Goal: Information Seeking & Learning: Learn about a topic

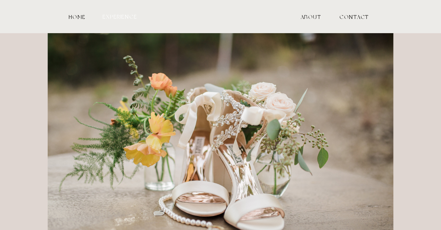
click at [121, 17] on nav "experience" at bounding box center [120, 17] width 36 height 6
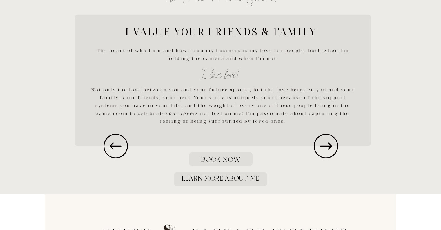
scroll to position [867, 0]
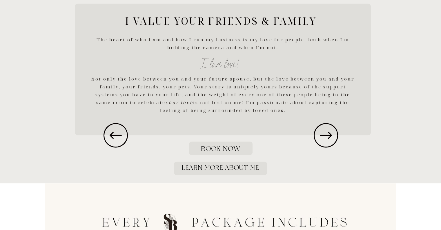
click at [322, 131] on icon at bounding box center [326, 134] width 29 height 29
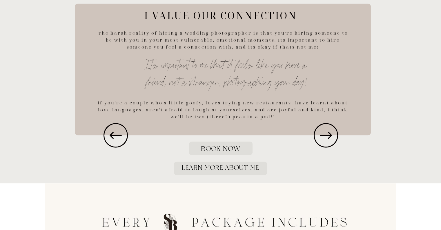
click at [322, 131] on icon at bounding box center [326, 134] width 29 height 29
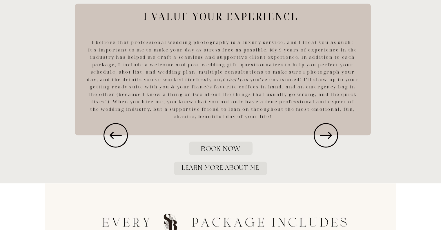
click at [322, 131] on icon at bounding box center [326, 134] width 29 height 29
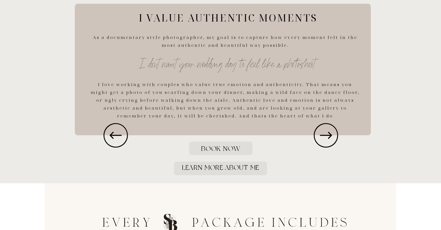
click at [322, 131] on icon at bounding box center [326, 134] width 29 height 29
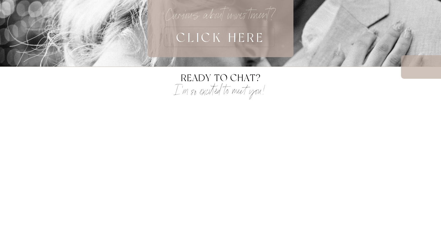
scroll to position [1781, 0]
click at [205, 40] on h3 "CLICK HERE" at bounding box center [220, 36] width 183 height 20
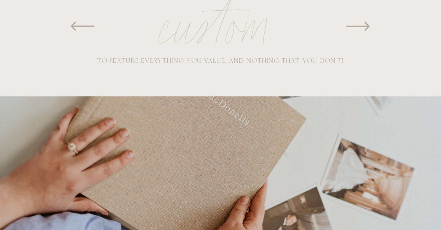
scroll to position [398, 0]
click at [354, 30] on icon at bounding box center [358, 26] width 29 height 29
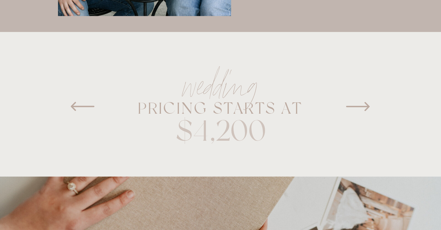
scroll to position [315, 0]
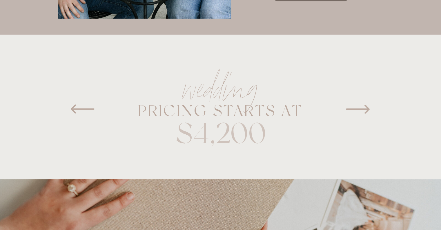
click at [364, 117] on icon at bounding box center [358, 108] width 29 height 29
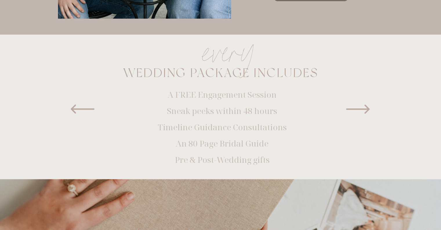
click at [361, 110] on icon at bounding box center [358, 108] width 29 height 29
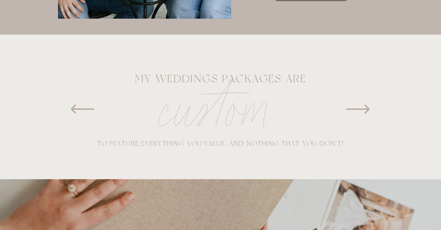
click at [360, 111] on icon at bounding box center [358, 108] width 29 height 29
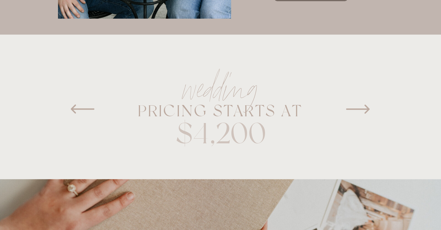
click at [360, 111] on icon at bounding box center [358, 108] width 29 height 29
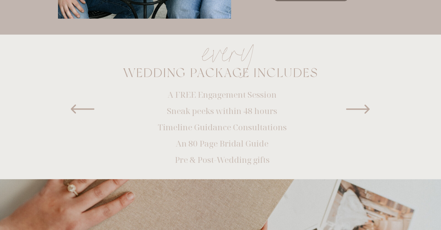
click at [360, 111] on icon at bounding box center [358, 108] width 29 height 29
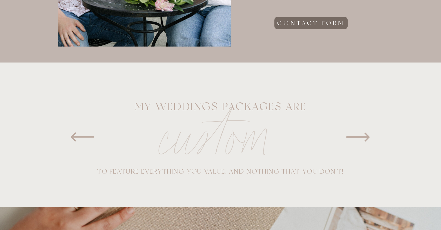
scroll to position [0, 0]
